Goal: Information Seeking & Learning: Learn about a topic

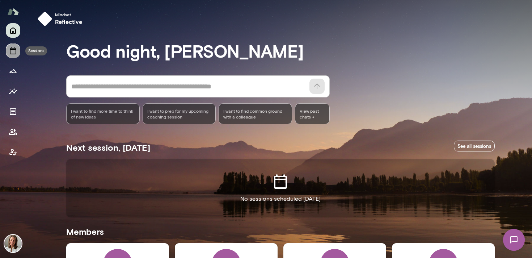
click at [12, 52] on icon "Sessions" at bounding box center [13, 50] width 9 height 9
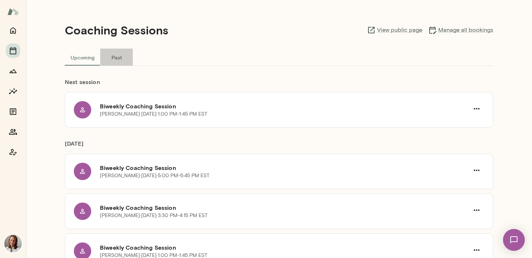
click at [114, 52] on button "Past" at bounding box center [116, 56] width 33 height 17
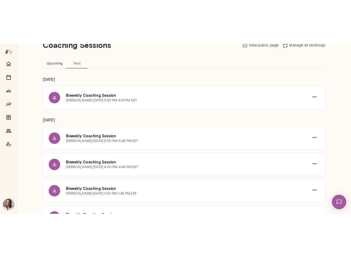
scroll to position [26, 0]
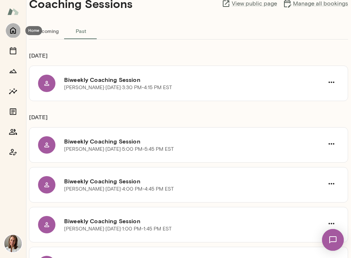
click at [12, 26] on icon "Home" at bounding box center [13, 30] width 9 height 9
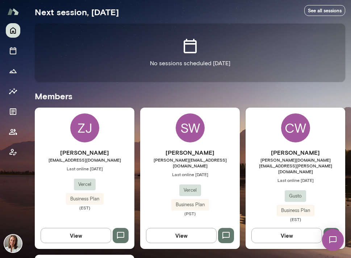
scroll to position [141, 0]
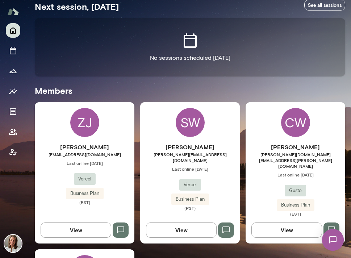
click at [273, 158] on div "[PERSON_NAME] [PERSON_NAME][DOMAIN_NAME][EMAIL_ADDRESS][PERSON_NAME][DOMAIN_NAM…" at bounding box center [294, 180] width 99 height 74
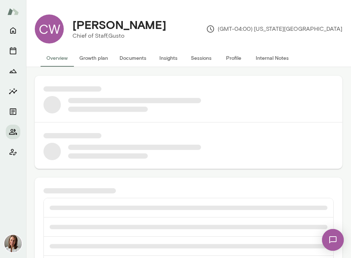
click at [267, 62] on button "Internal Notes" at bounding box center [272, 57] width 44 height 17
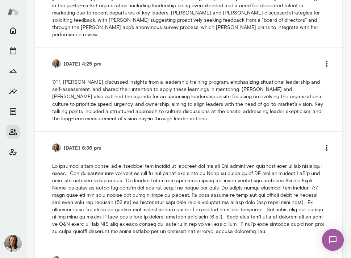
scroll to position [318, 0]
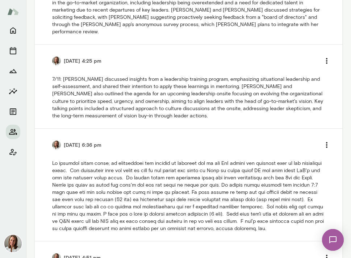
click at [217, 165] on p at bounding box center [188, 196] width 272 height 72
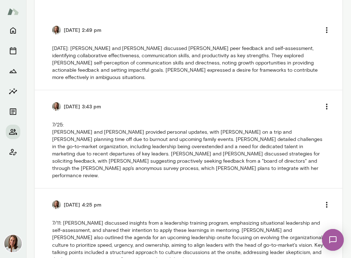
scroll to position [174, 0]
click at [153, 133] on p "7/25: [PERSON_NAME] and [PERSON_NAME] provided personal updates, with [PERSON_N…" at bounding box center [188, 151] width 272 height 58
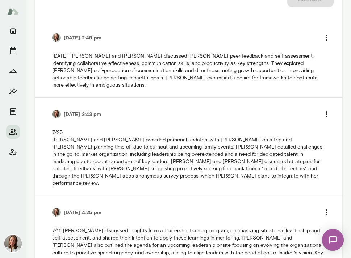
scroll to position [167, 0]
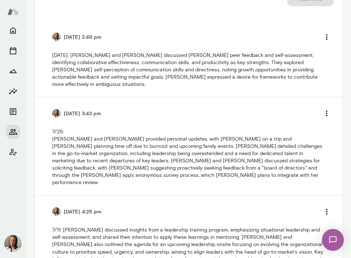
click at [123, 144] on p "7/25: [PERSON_NAME] and [PERSON_NAME] provided personal updates, with [PERSON_N…" at bounding box center [188, 157] width 272 height 58
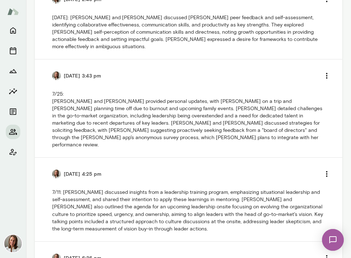
scroll to position [205, 0]
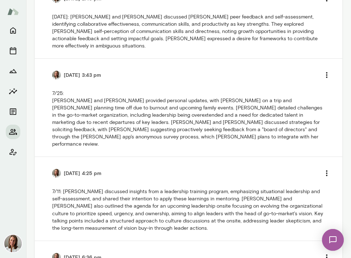
click at [125, 127] on p "7/25: [PERSON_NAME] and [PERSON_NAME] provided personal updates, with [PERSON_N…" at bounding box center [188, 119] width 272 height 58
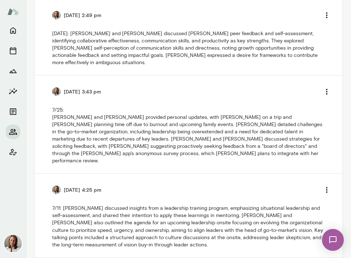
scroll to position [180, 0]
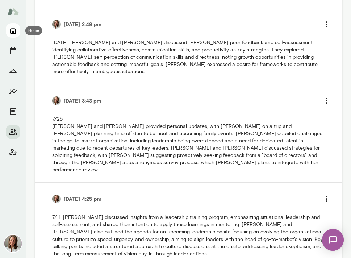
click at [7, 31] on button "Home" at bounding box center [13, 30] width 14 height 14
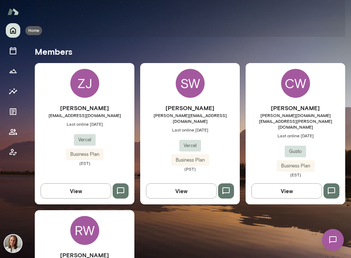
scroll to position [170, 0]
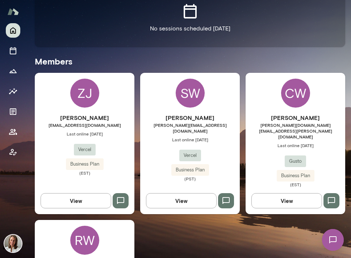
click at [121, 118] on h6 "[PERSON_NAME]" at bounding box center [84, 117] width 99 height 9
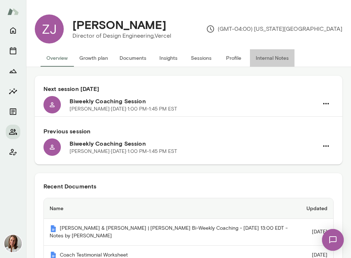
click at [279, 52] on button "Internal Notes" at bounding box center [272, 57] width 44 height 17
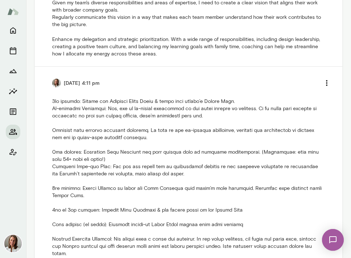
scroll to position [1506, 0]
